Goal: Feedback & Contribution: Submit feedback/report problem

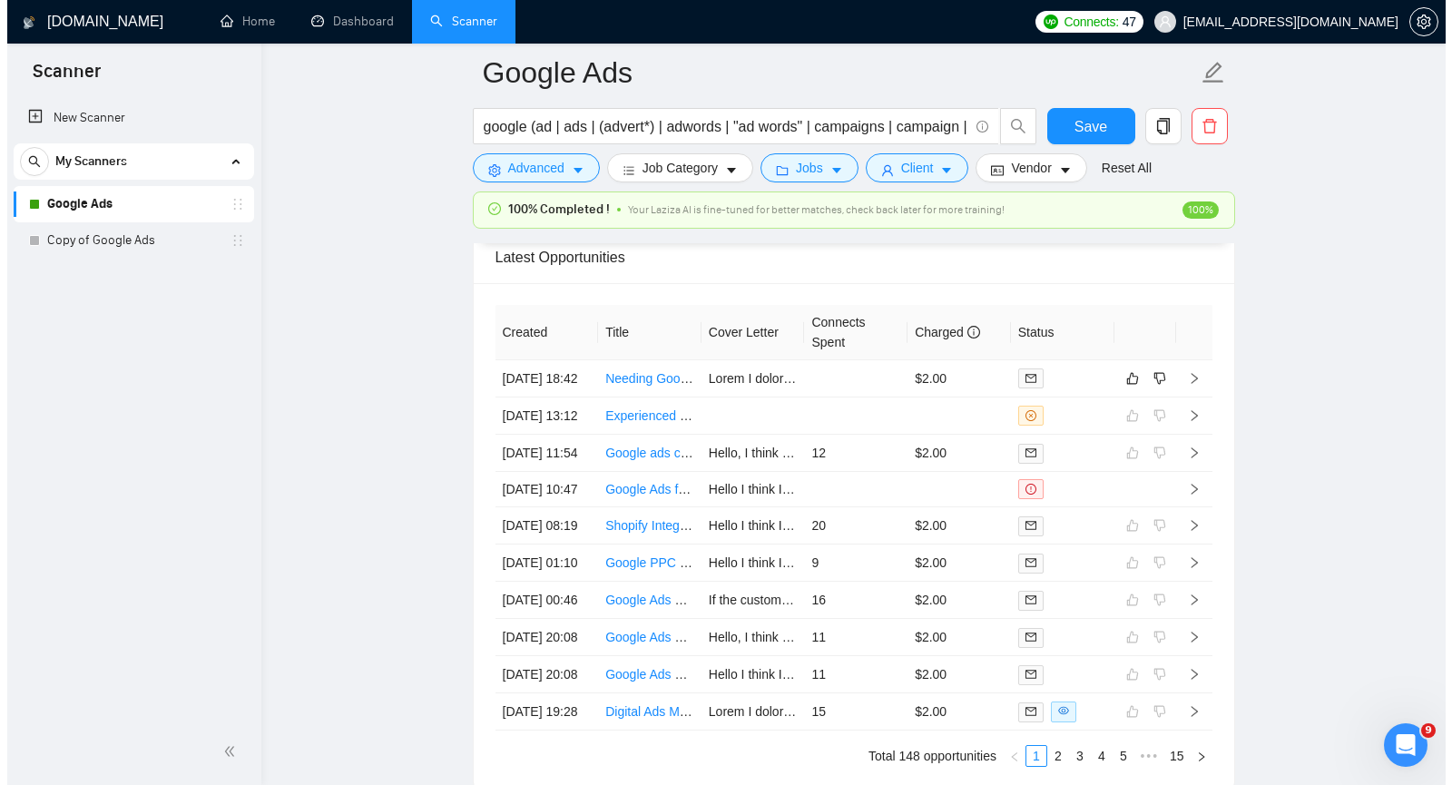
scroll to position [4536, 0]
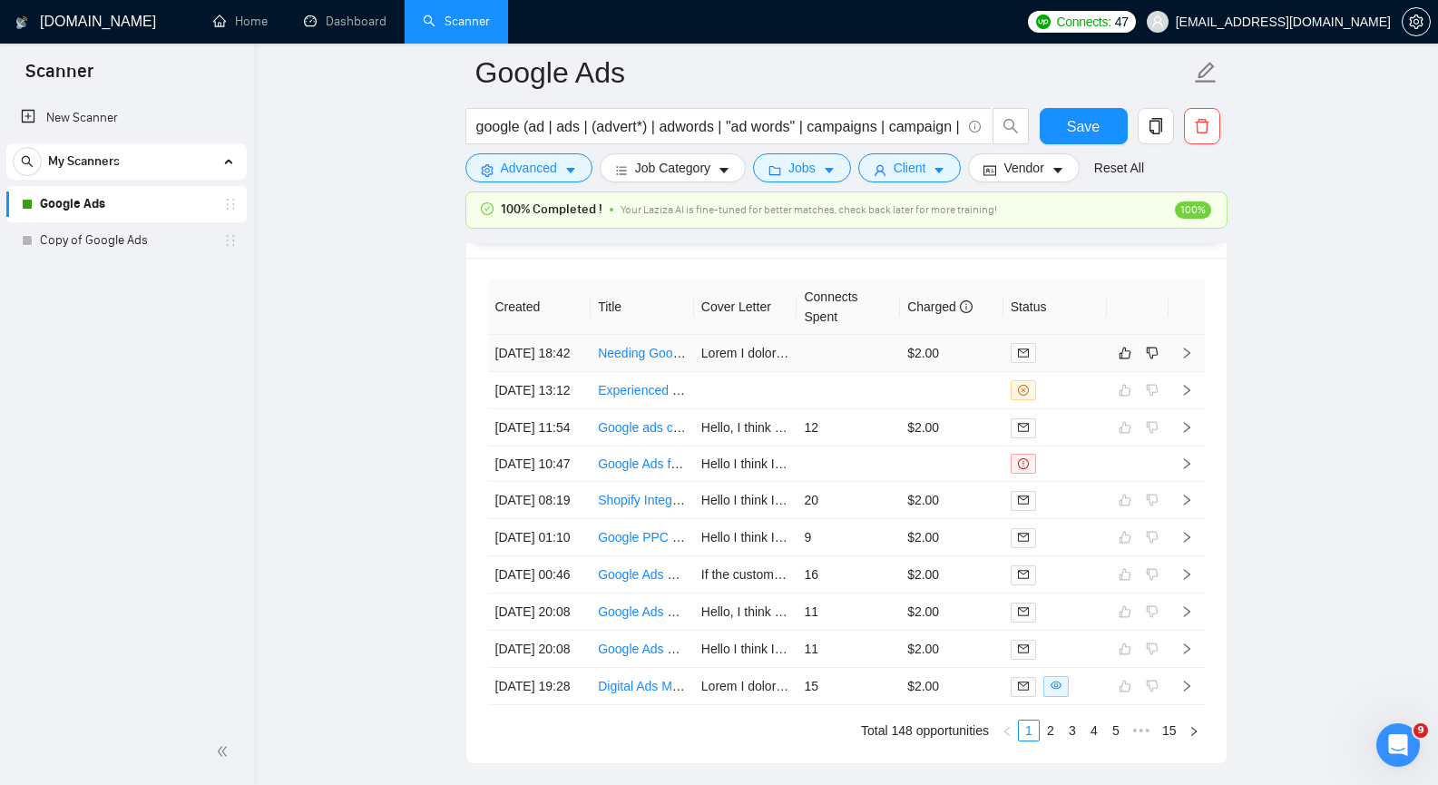
click at [1193, 363] on td at bounding box center [1187, 353] width 36 height 37
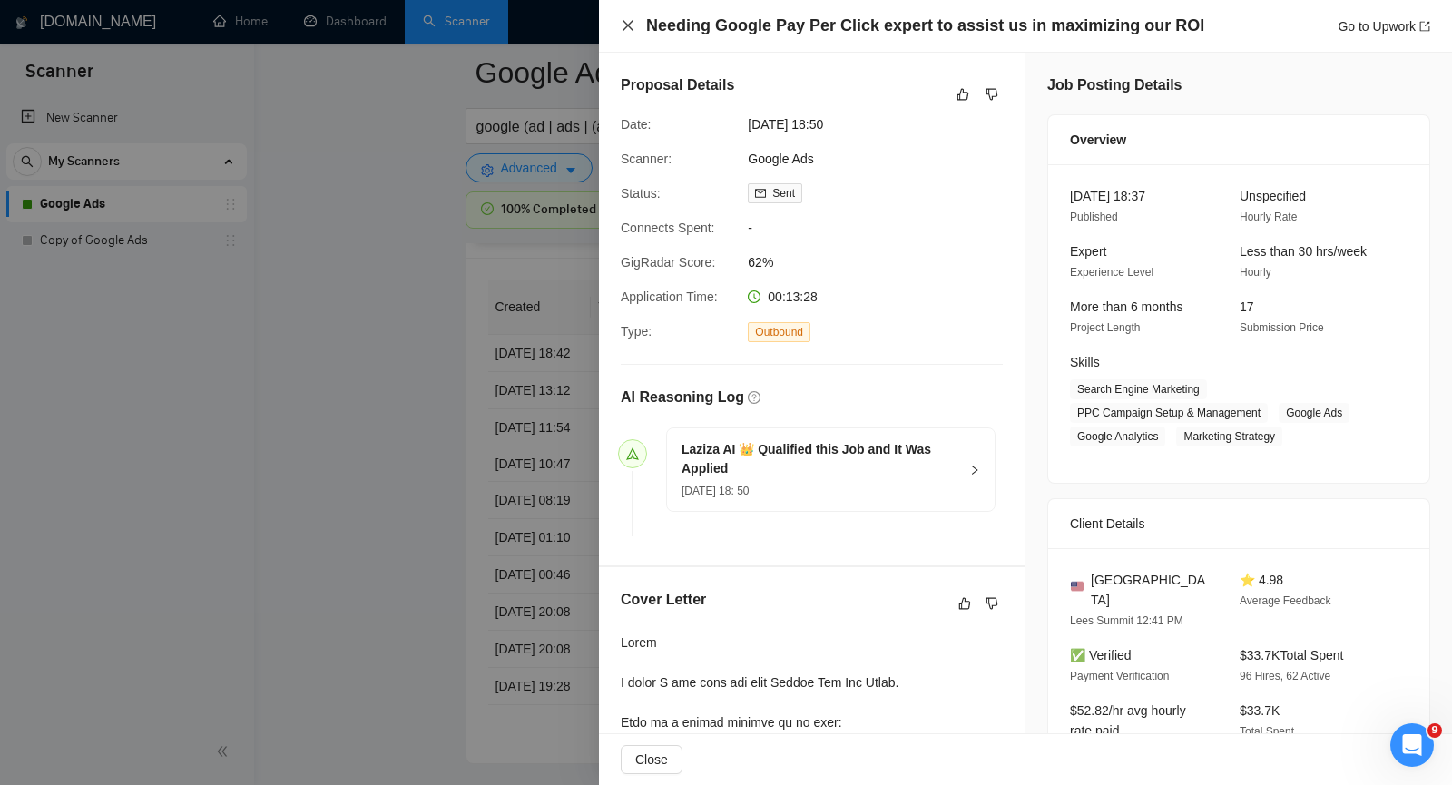
click at [623, 23] on icon "close" at bounding box center [628, 25] width 15 height 15
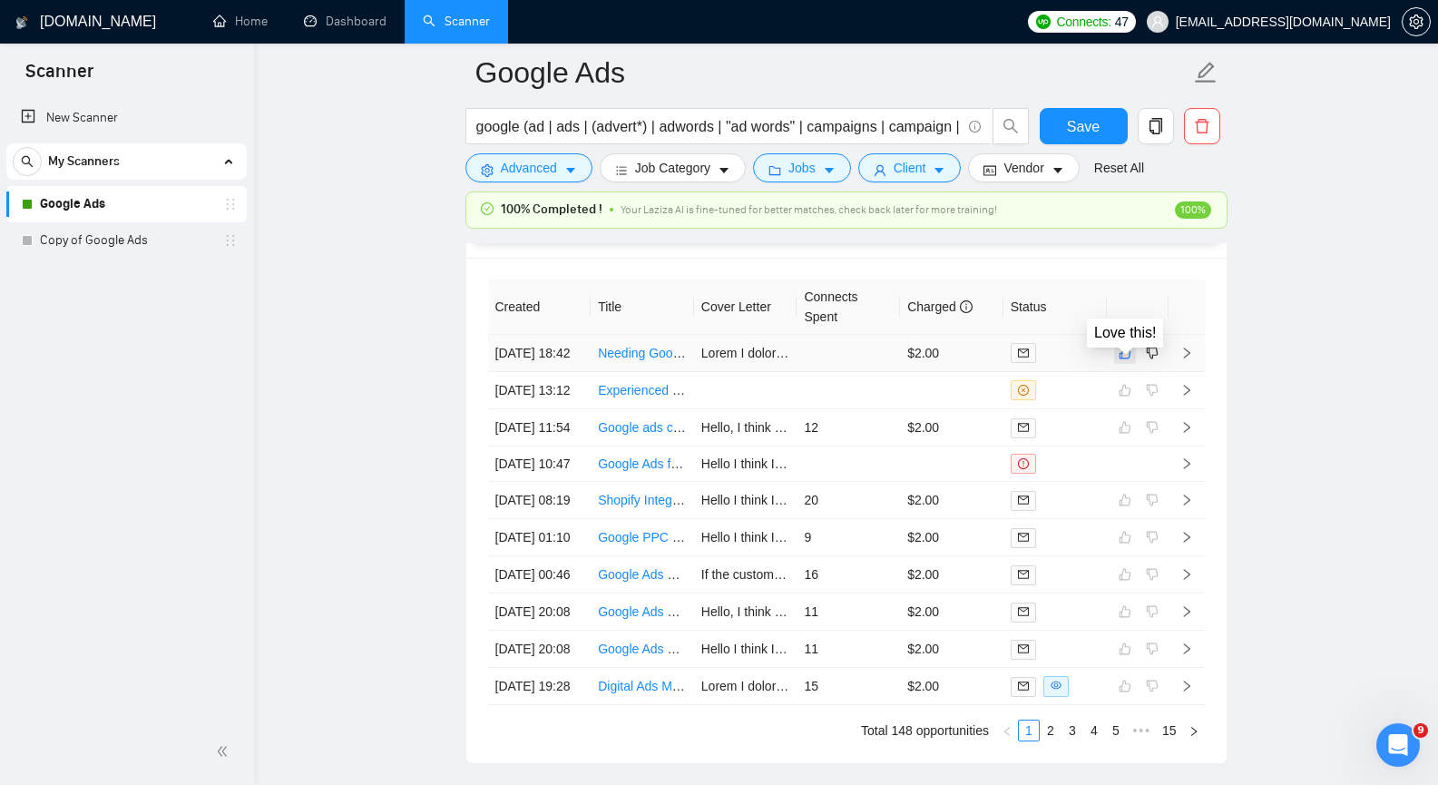
click at [1130, 359] on icon "like" at bounding box center [1125, 353] width 13 height 15
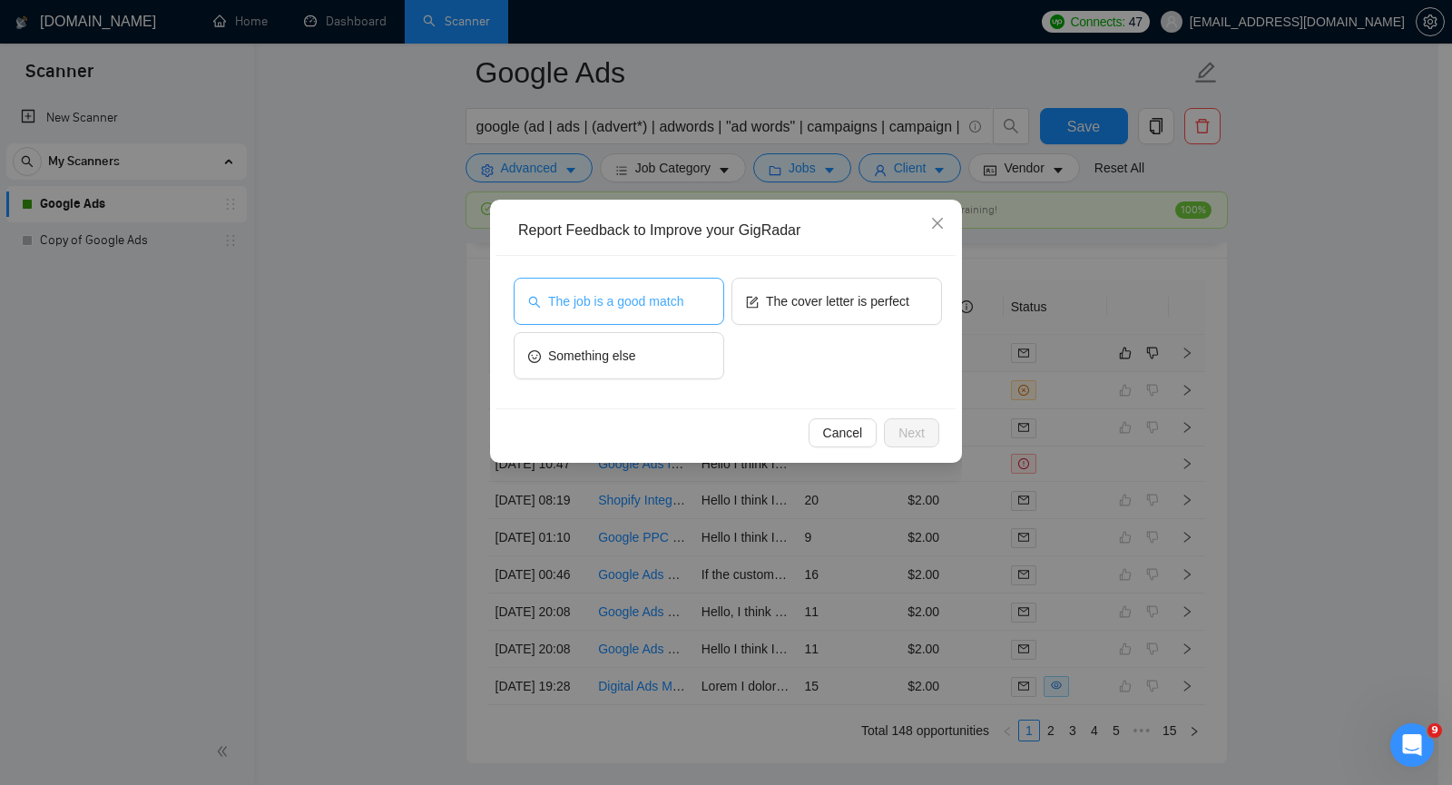
click at [617, 307] on span "The job is a good match" at bounding box center [615, 301] width 135 height 20
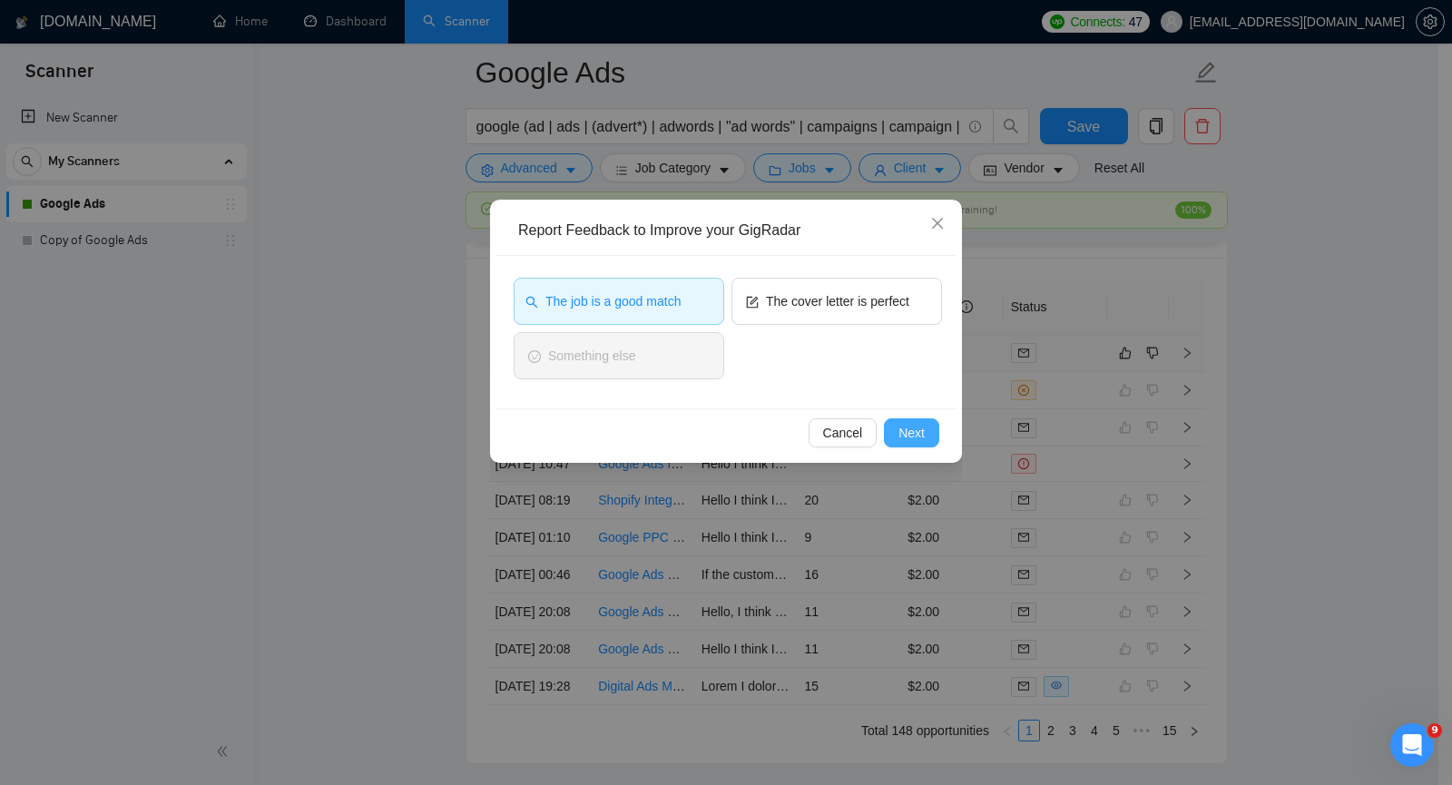
click at [904, 433] on span "Next" at bounding box center [911, 433] width 26 height 20
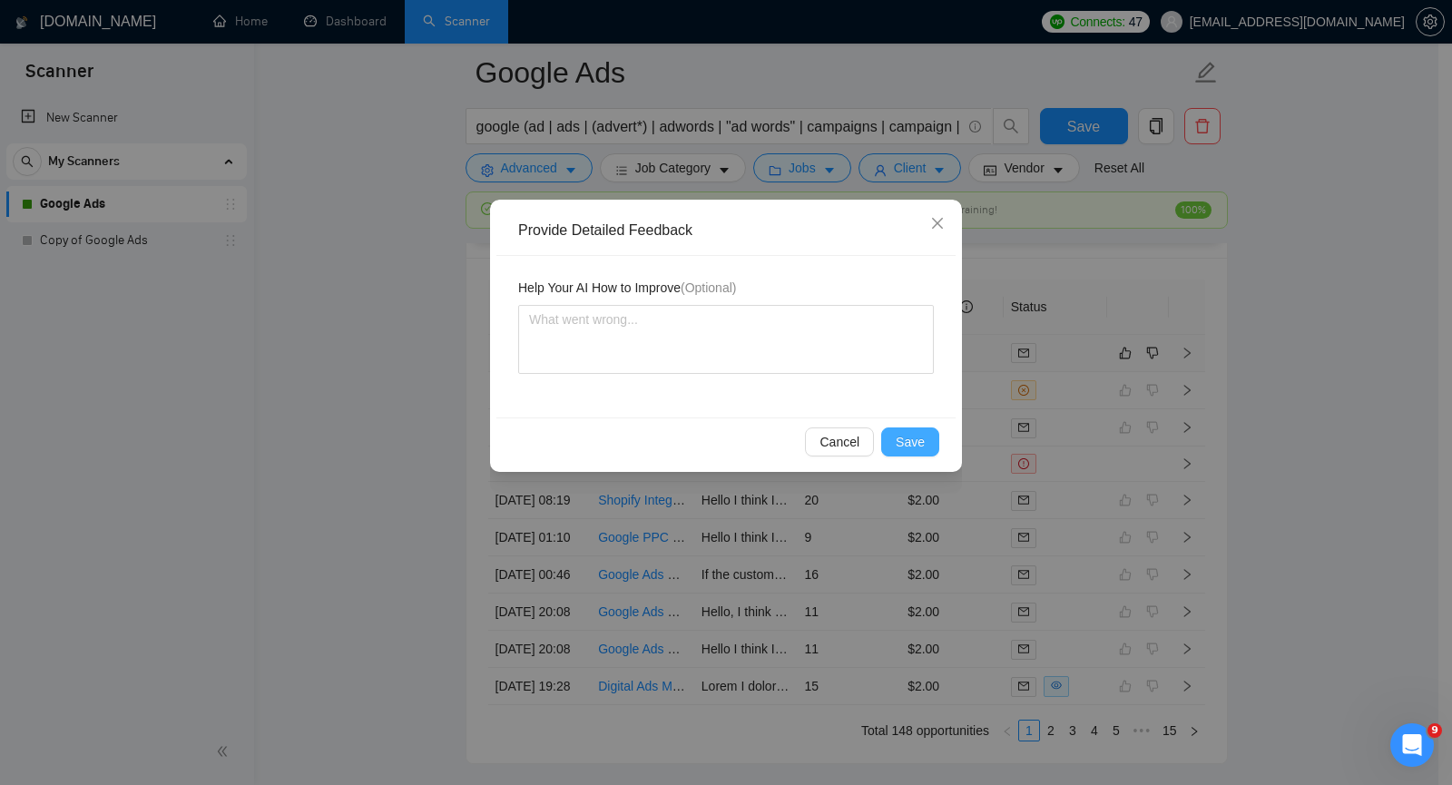
click at [907, 436] on span "Save" at bounding box center [909, 442] width 29 height 20
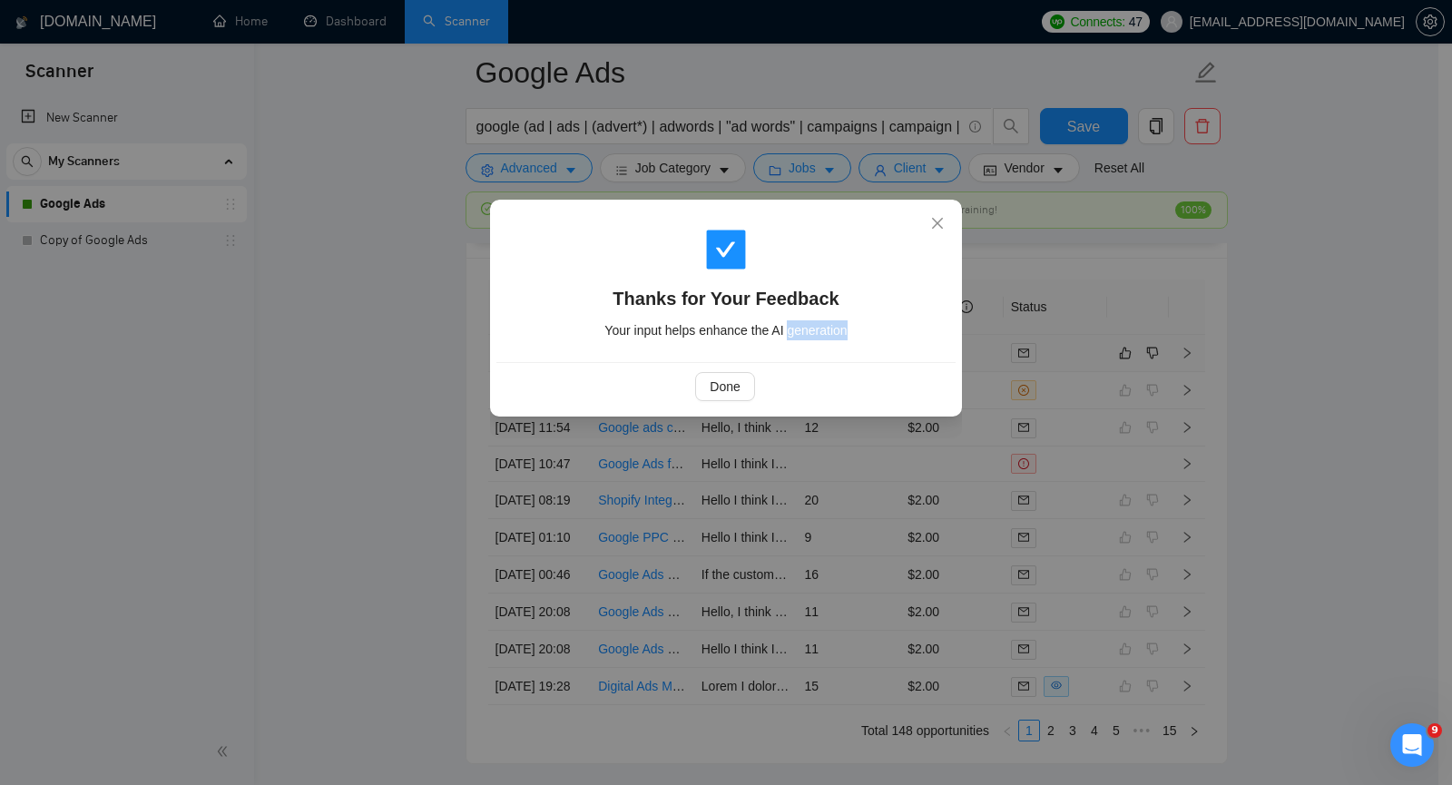
click at [907, 436] on div "Thanks for Your Feedback Your input helps enhance the AI generation Done" at bounding box center [726, 392] width 1452 height 785
